Goal: Download file/media

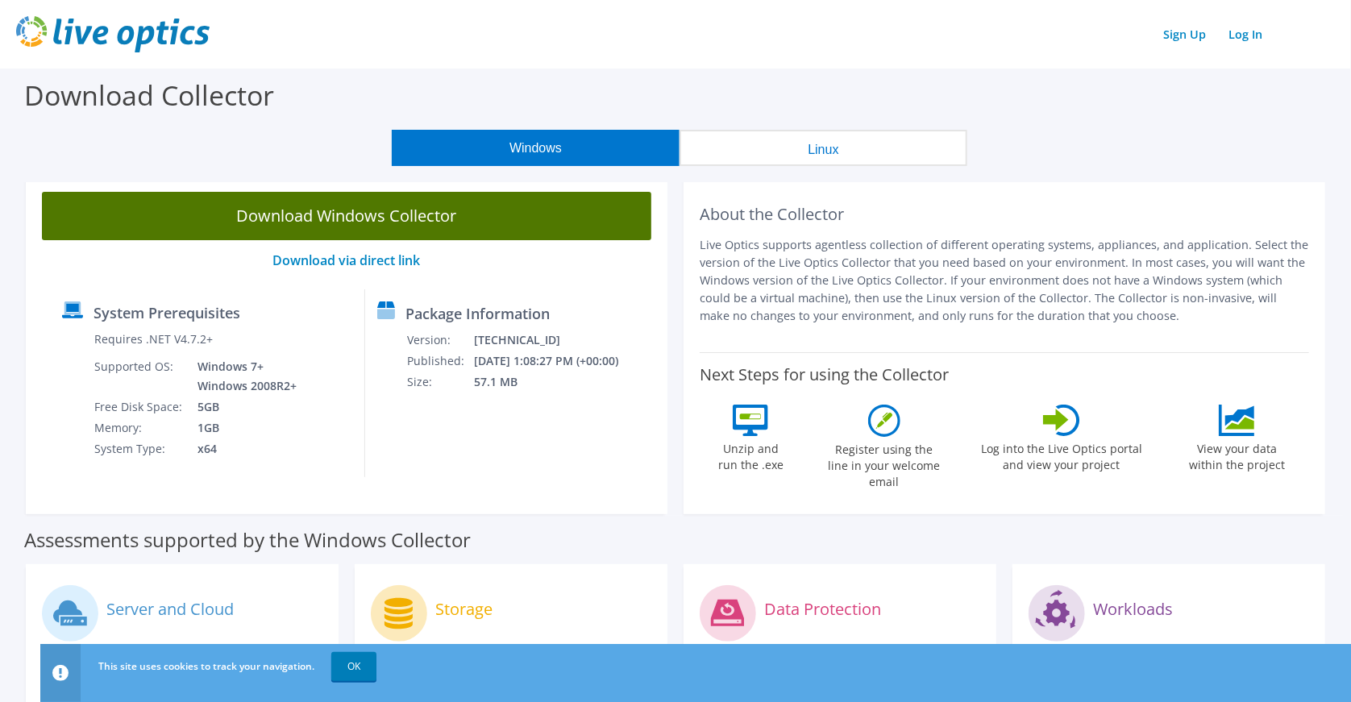
click at [391, 226] on link "Download Windows Collector" at bounding box center [346, 216] width 609 height 48
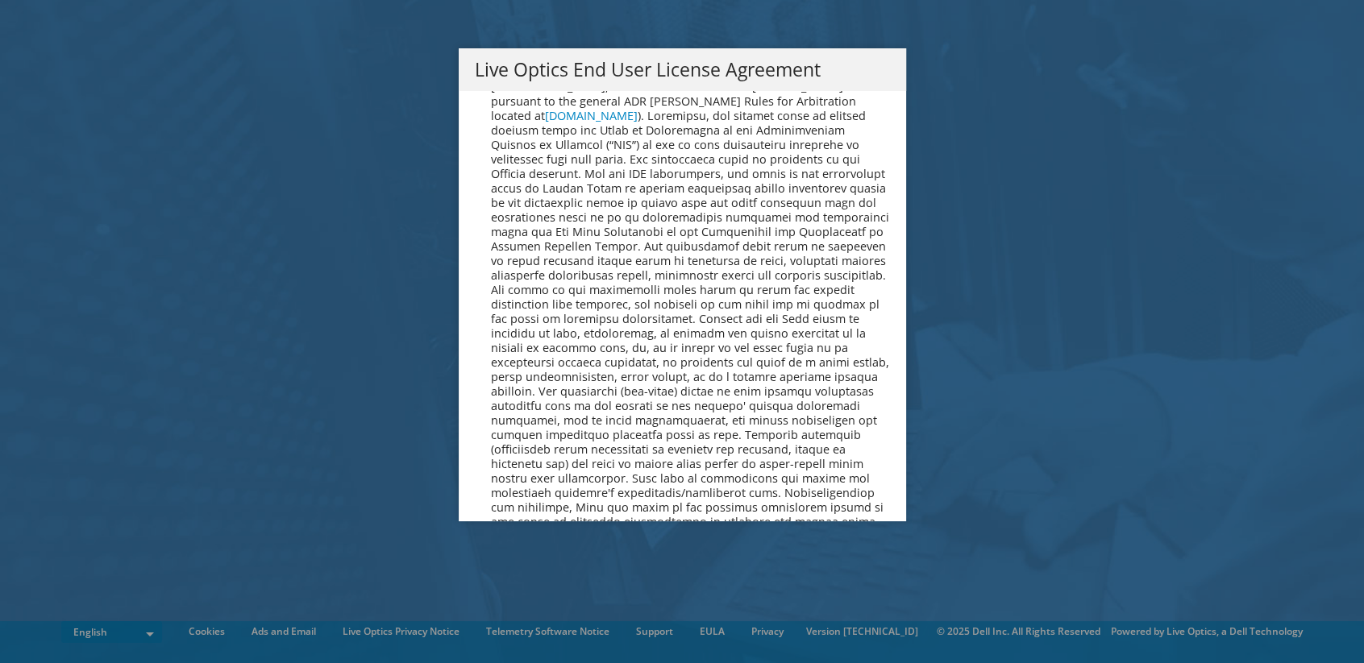
scroll to position [6096, 0]
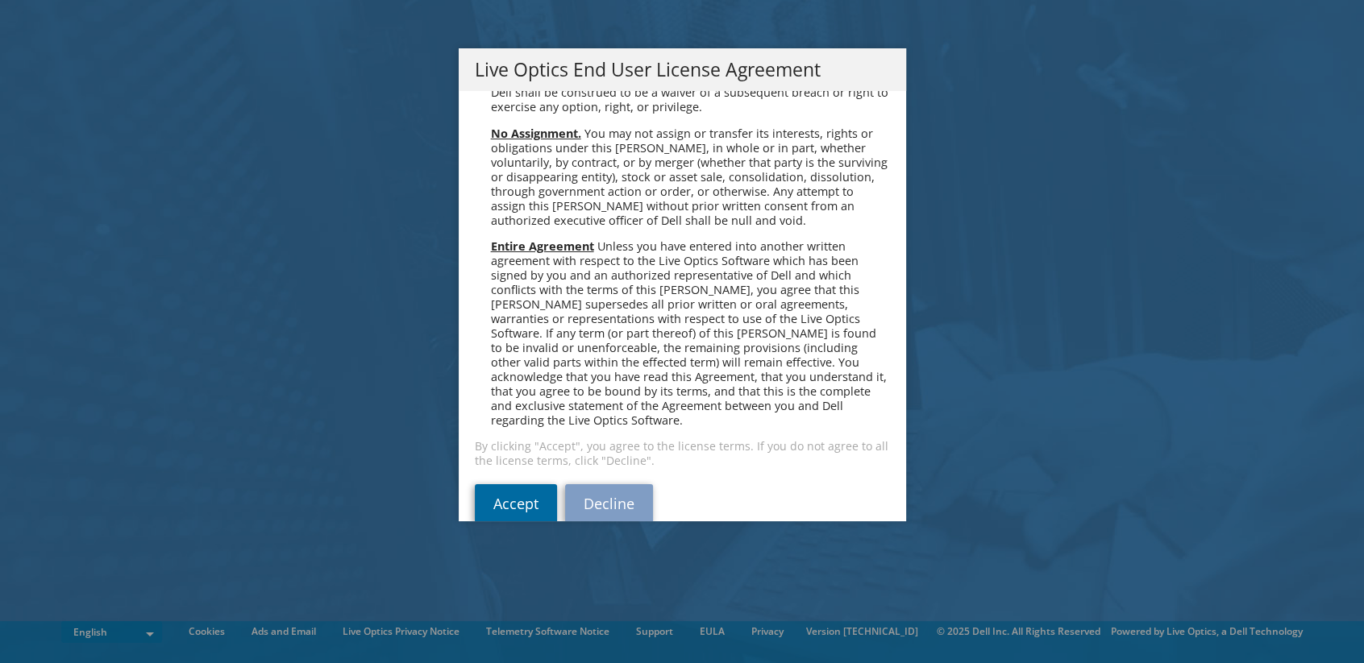
click at [489, 485] on link "Accept" at bounding box center [516, 504] width 82 height 39
